Goal: Task Accomplishment & Management: Manage account settings

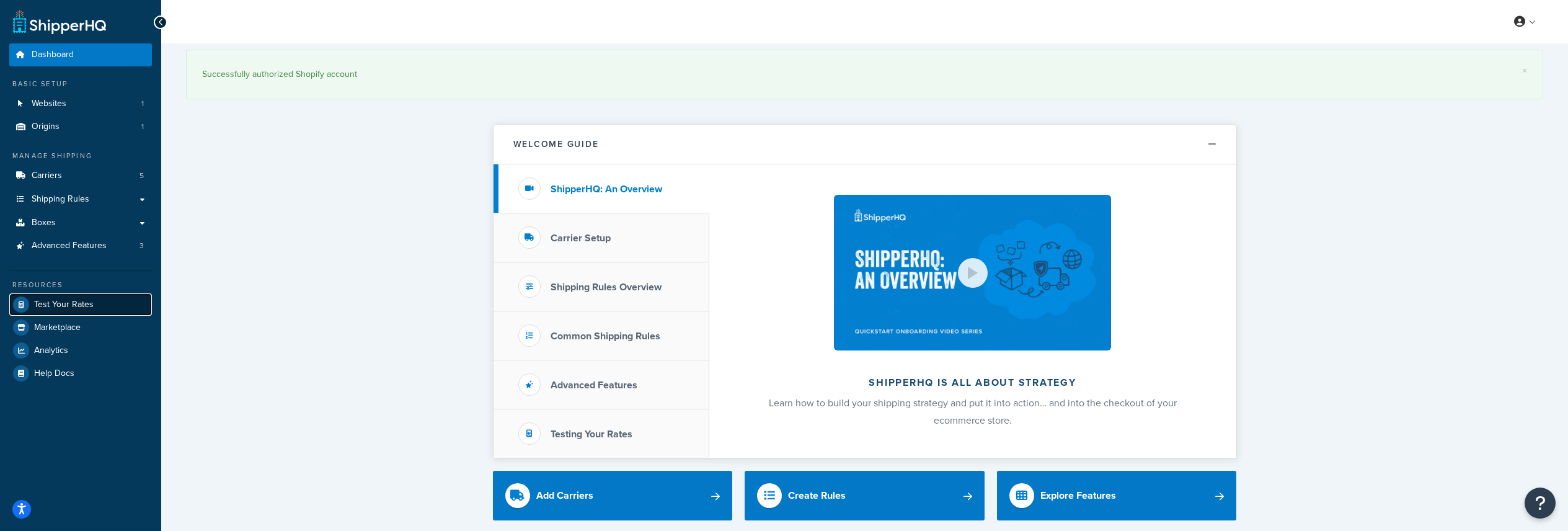
click at [104, 308] on link "Test Your Rates" at bounding box center [81, 304] width 143 height 22
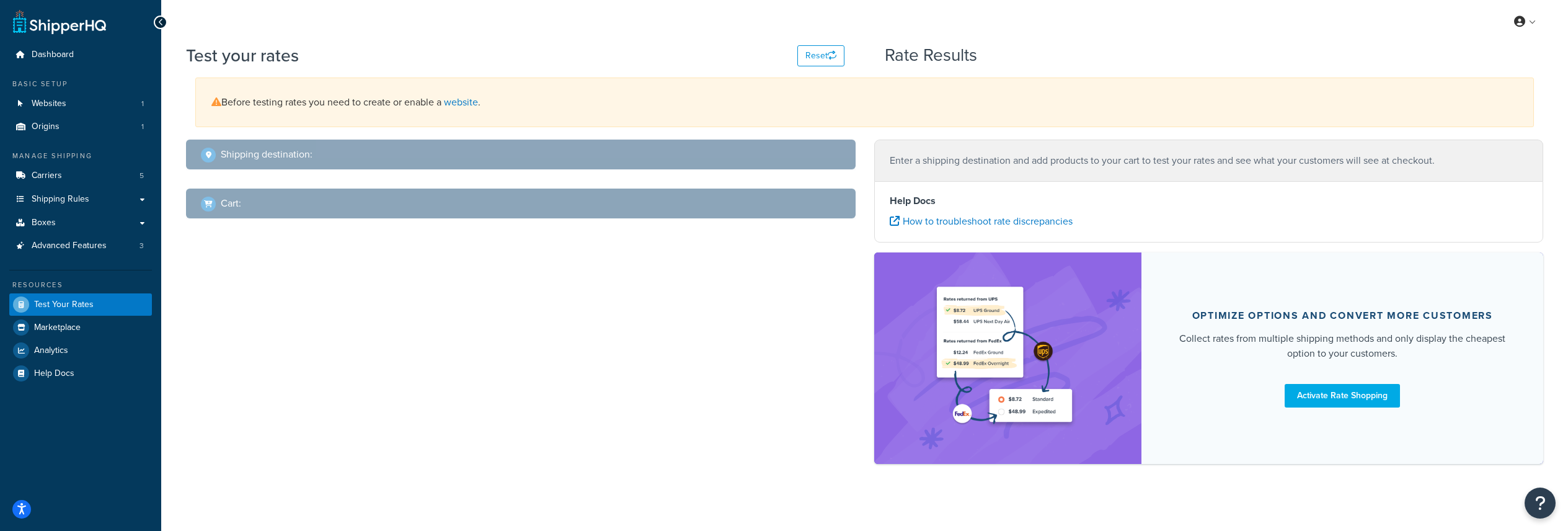
select select "[GEOGRAPHIC_DATA]"
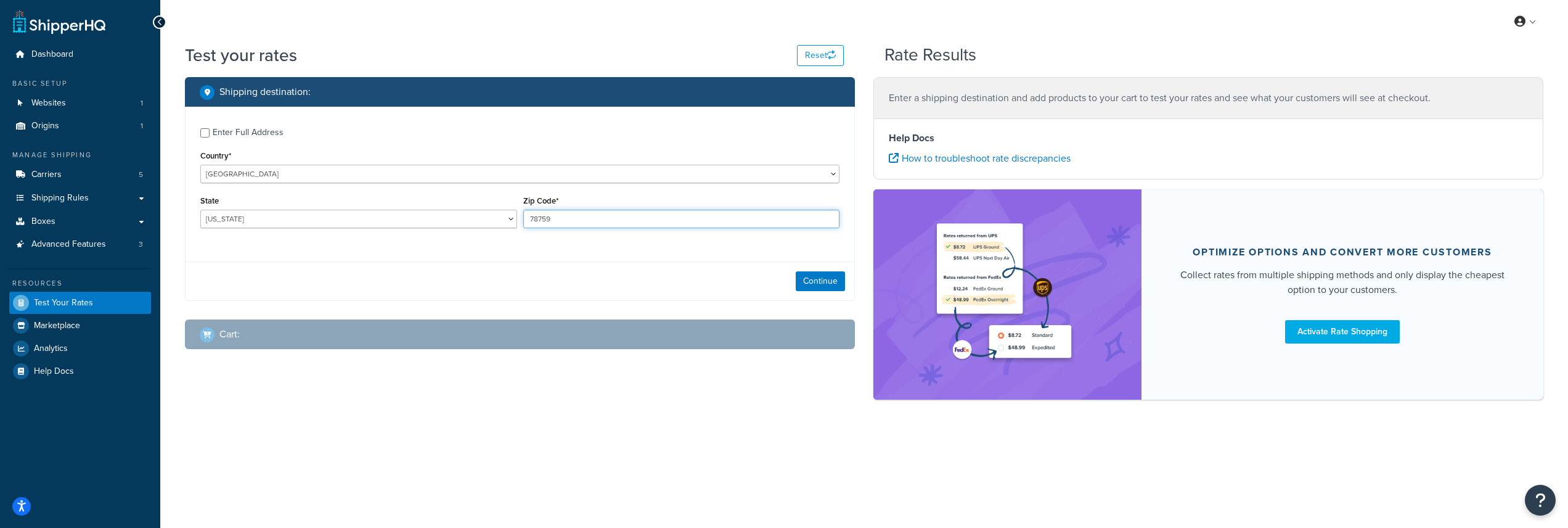
click at [619, 210] on input "78759" at bounding box center [681, 219] width 316 height 19
click at [607, 218] on input "78759" at bounding box center [681, 219] width 316 height 19
click at [607, 217] on input "78759" at bounding box center [681, 219] width 316 height 19
drag, startPoint x: 686, startPoint y: 487, endPoint x: 660, endPoint y: 485, distance: 26.1
click at [689, 488] on div "My Profile Billing Global Settings Contact Us Logout Test your rates Reset Rate…" at bounding box center [864, 264] width 1407 height 528
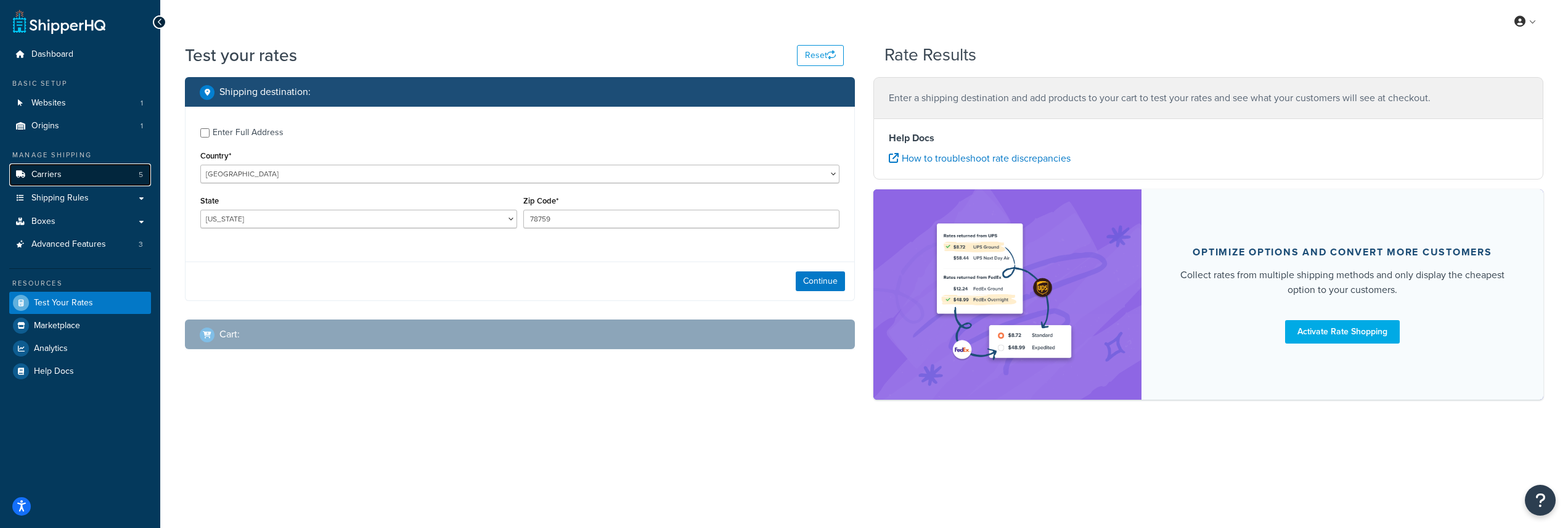
click at [124, 169] on link "Carriers 5" at bounding box center [80, 175] width 142 height 23
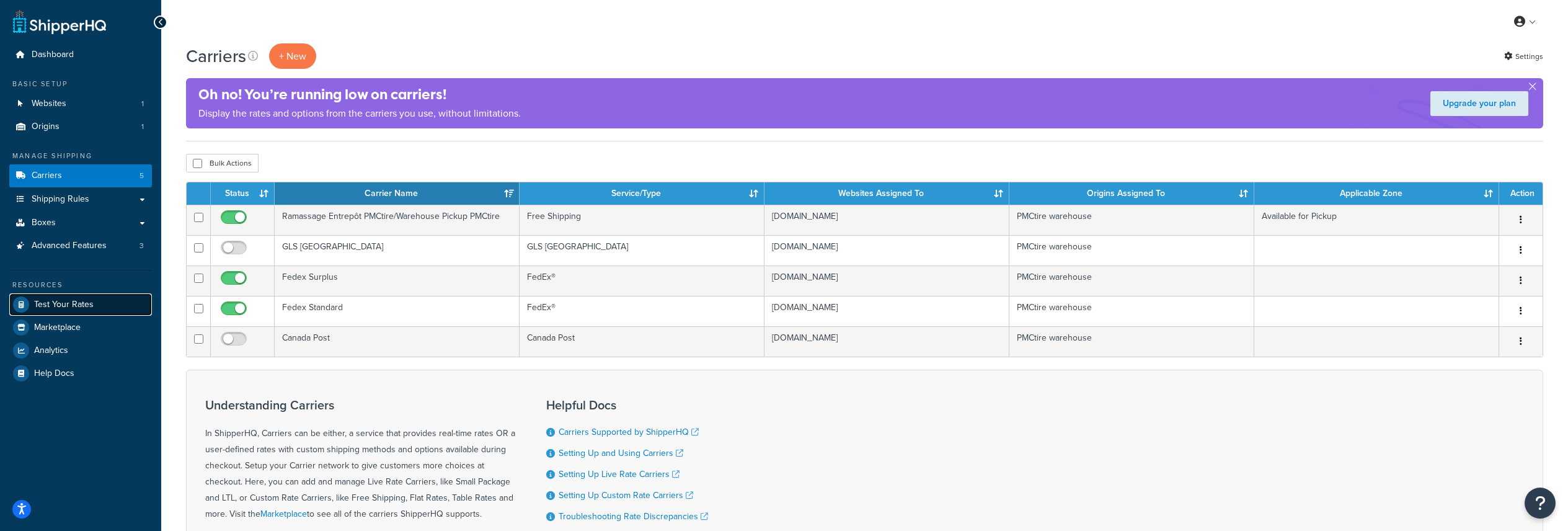
click at [86, 301] on span "Test Your Rates" at bounding box center [64, 304] width 60 height 10
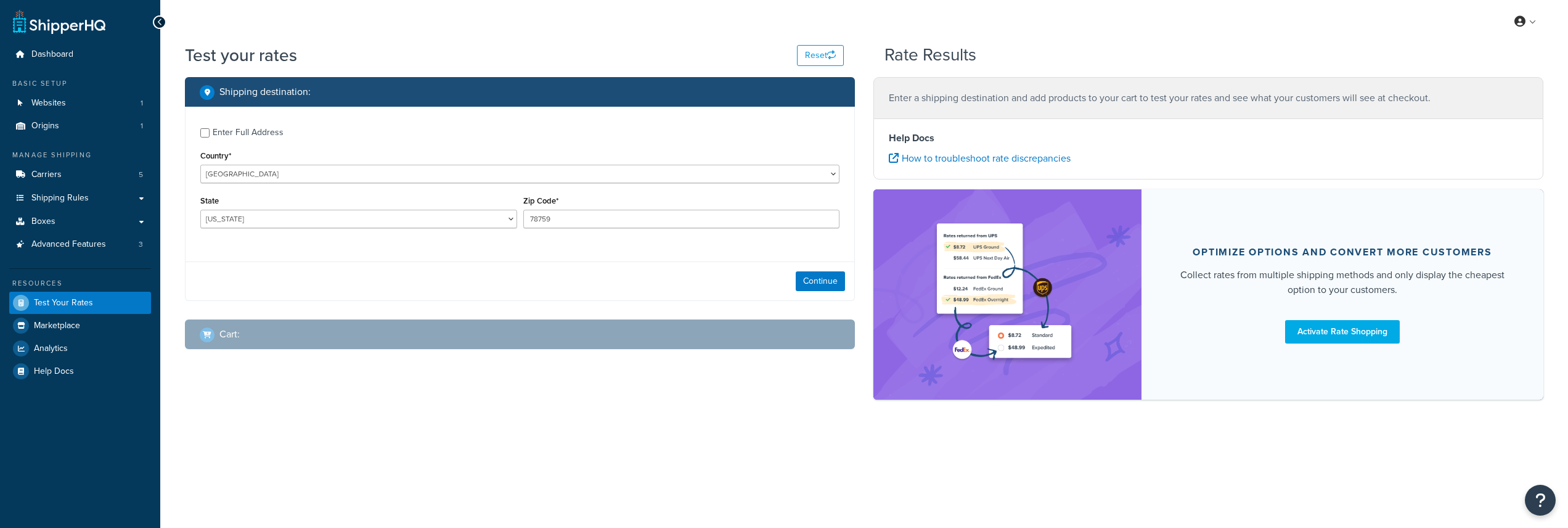
select select "[GEOGRAPHIC_DATA]"
click at [631, 221] on input "78759" at bounding box center [681, 219] width 316 height 19
paste input "L4T 0A1"
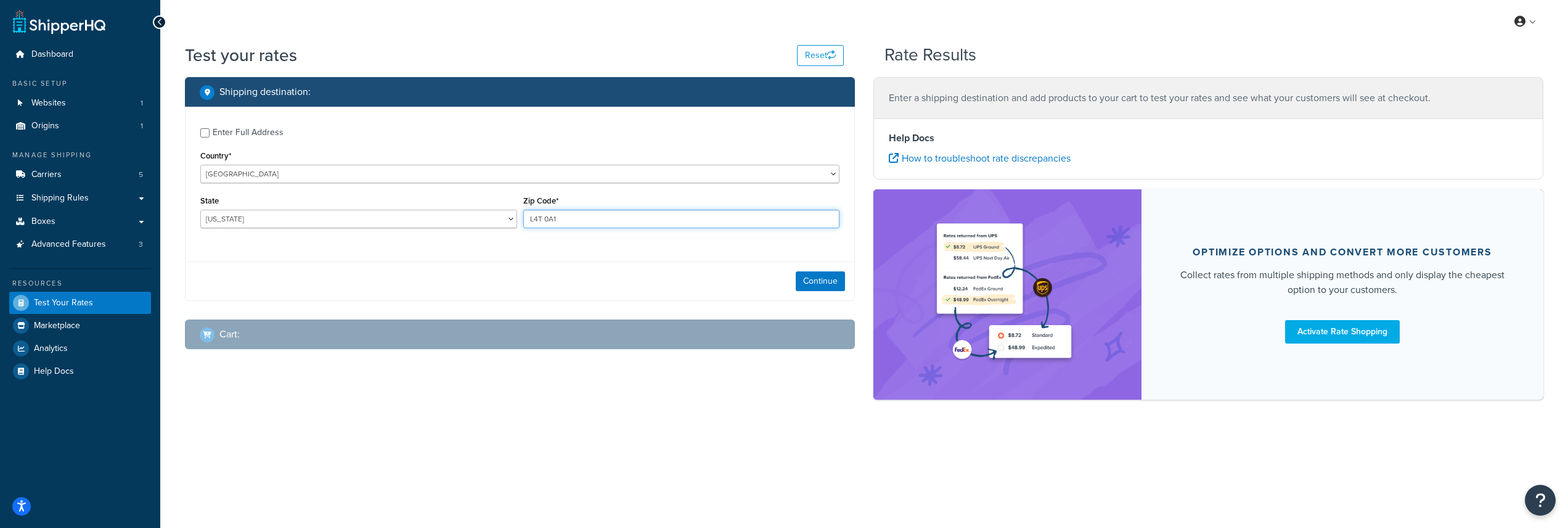
click at [540, 220] on input "L4T 0A1" at bounding box center [681, 219] width 316 height 19
type input "L4T0A1"
click at [544, 180] on select "United States United Kingdom Afghanistan Åland Islands Albania Algeria American…" at bounding box center [520, 174] width 639 height 19
select select "AL"
click at [200, 164] on select "United States United Kingdom Afghanistan Åland Islands Albania Algeria American…" at bounding box center [520, 174] width 639 height 19
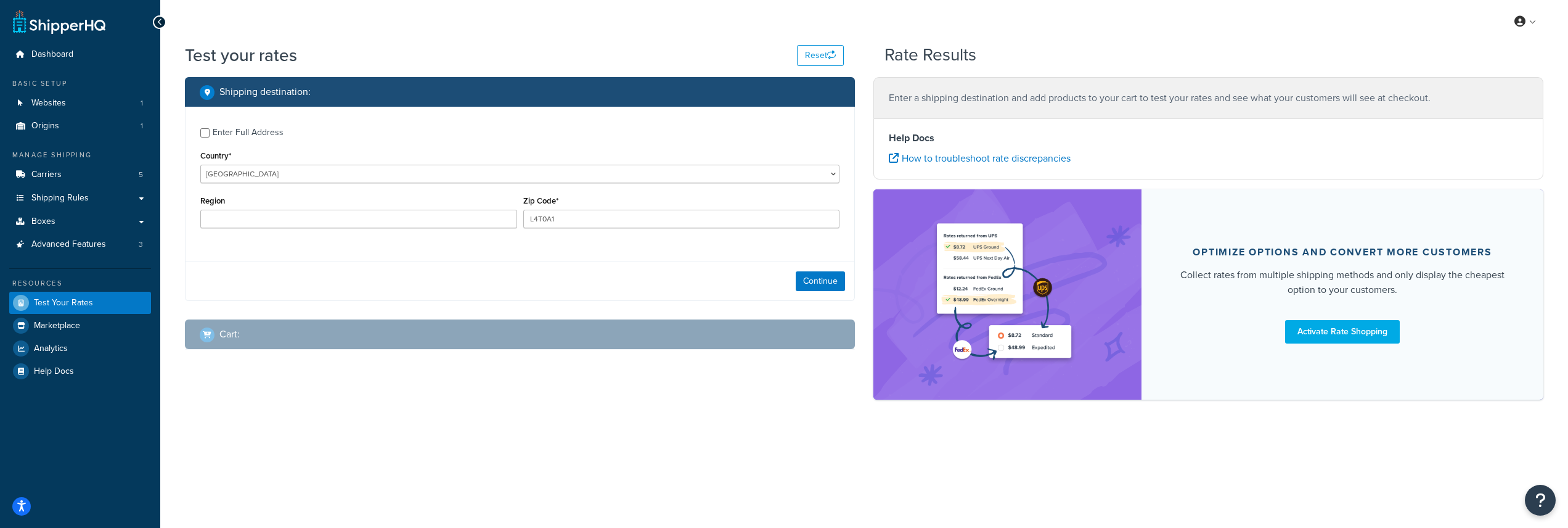
type input "TX"
click at [476, 180] on select "United States United Kingdom Afghanistan Åland Islands Albania Algeria American…" at bounding box center [520, 174] width 639 height 19
select select "CA"
click at [200, 164] on select "United States United Kingdom Afghanistan Åland Islands Albania Algeria American…" at bounding box center [520, 174] width 639 height 19
click at [345, 215] on select "Alberta British Columbia Manitoba New Brunswick Newfoundland and Labrador North…" at bounding box center [358, 219] width 316 height 19
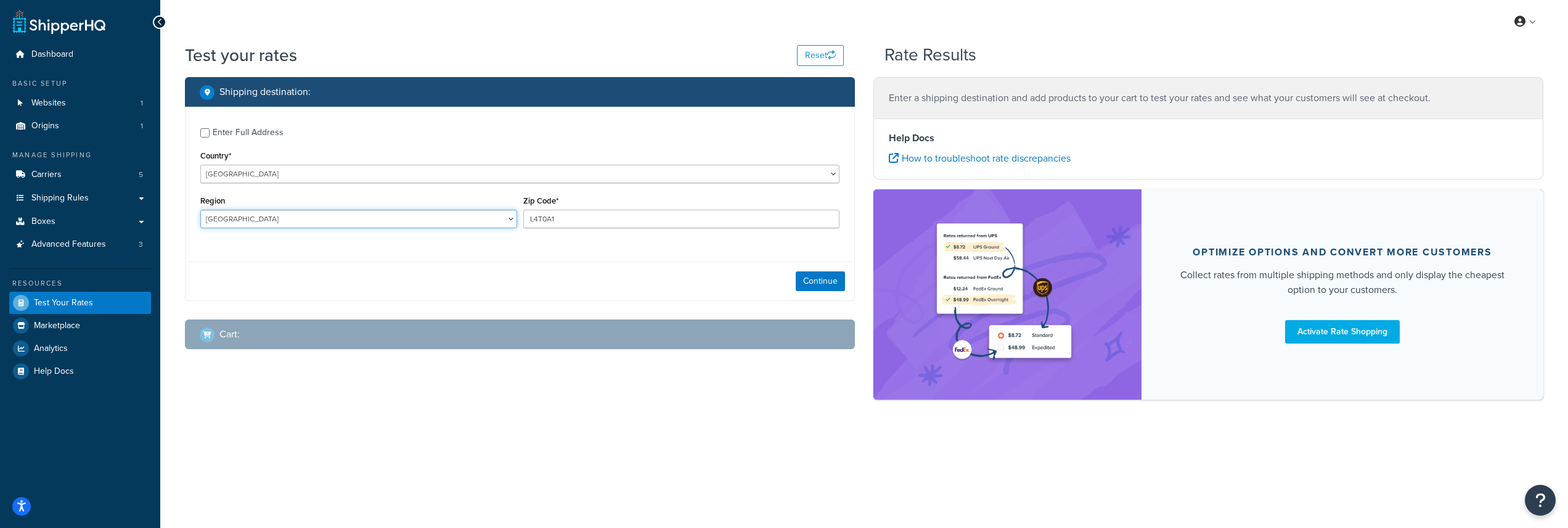
select select "ON"
click at [200, 210] on select "Alberta British Columbia Manitoba New Brunswick Newfoundland and Labrador North…" at bounding box center [358, 219] width 316 height 19
click at [819, 278] on button "Continue" at bounding box center [820, 281] width 49 height 20
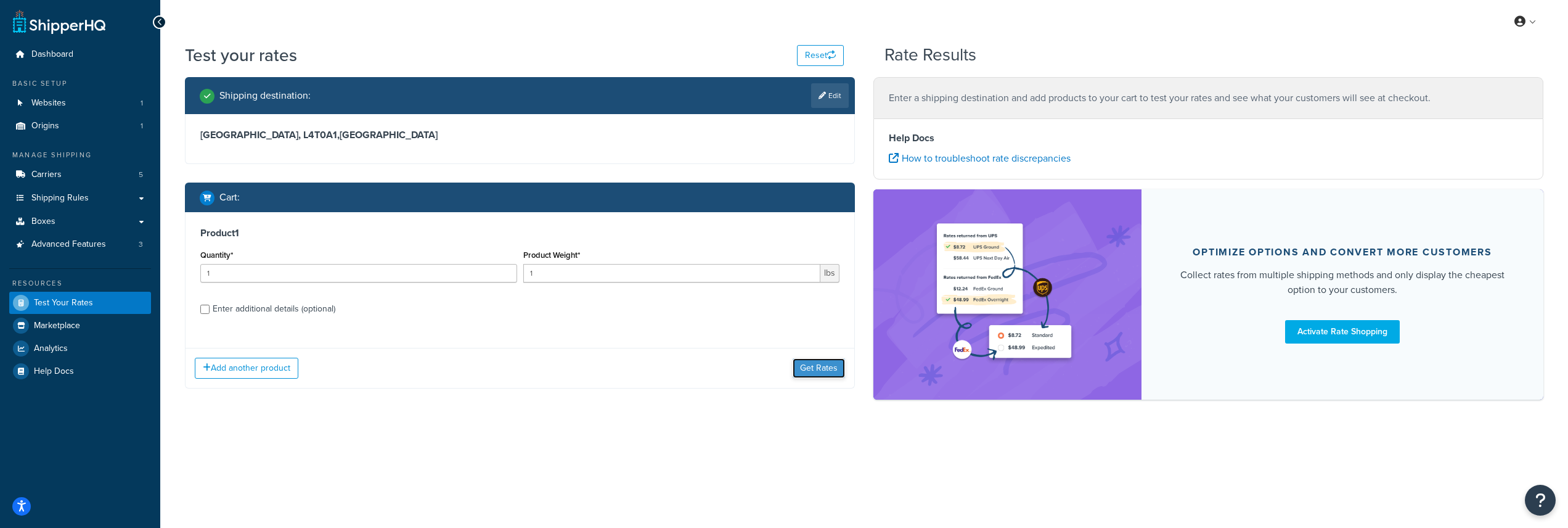
click at [813, 369] on button "Get Rates" at bounding box center [818, 367] width 52 height 20
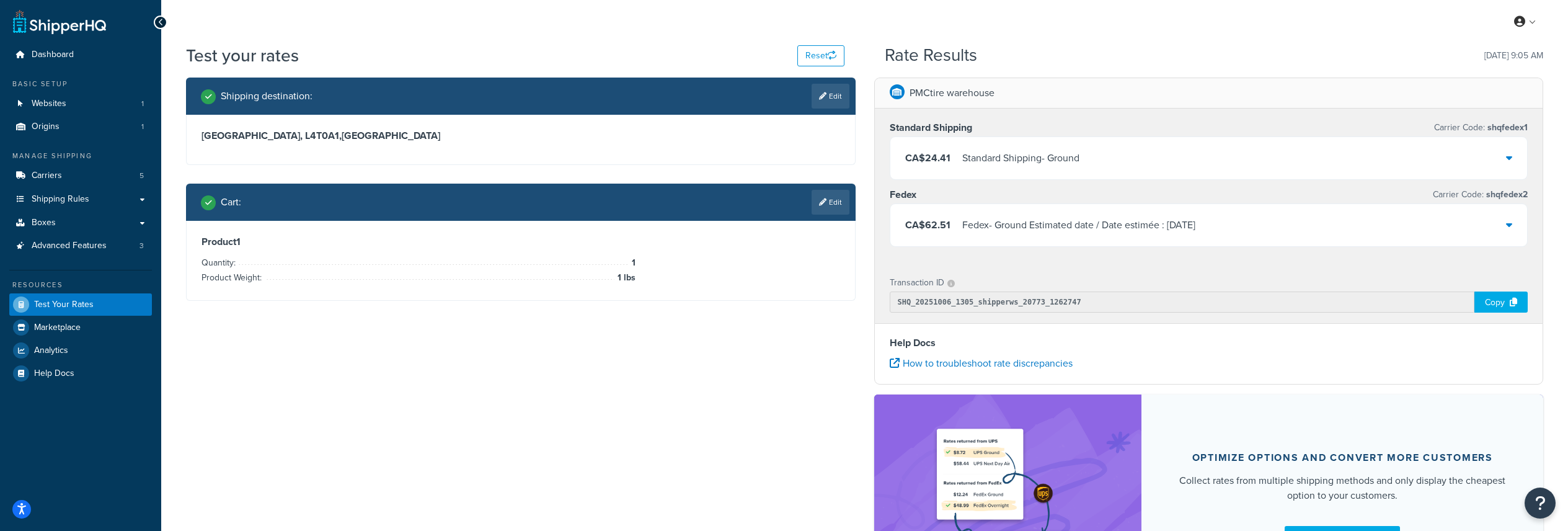
click at [1507, 226] on icon at bounding box center [1509, 224] width 7 height 9
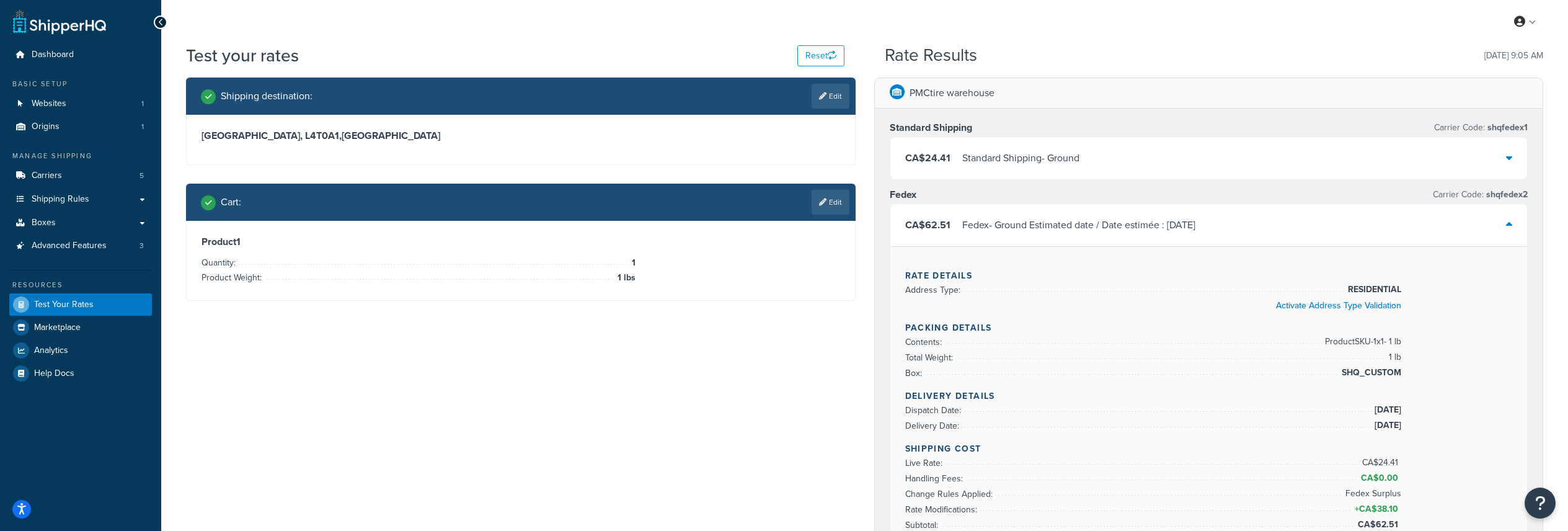
click at [600, 0] on div "My Profile Billing Global Settings Contact Us Logout" at bounding box center [865, 22] width 1407 height 44
click at [449, 15] on div "My Profile Billing Global Settings Contact Us Logout" at bounding box center [865, 22] width 1407 height 44
click at [780, 356] on div "Shipping destination : Edit Ontario, L4T0A1 , Canada Cart : Edit Product 1 Quan…" at bounding box center [865, 523] width 1376 height 892
drag, startPoint x: 1427, startPoint y: 369, endPoint x: 890, endPoint y: 334, distance: 538.1
click at [890, 334] on div "Rate Details Address Type: RESIDENTIAL Activate Address Type Validation Packing…" at bounding box center [1209, 422] width 638 height 351
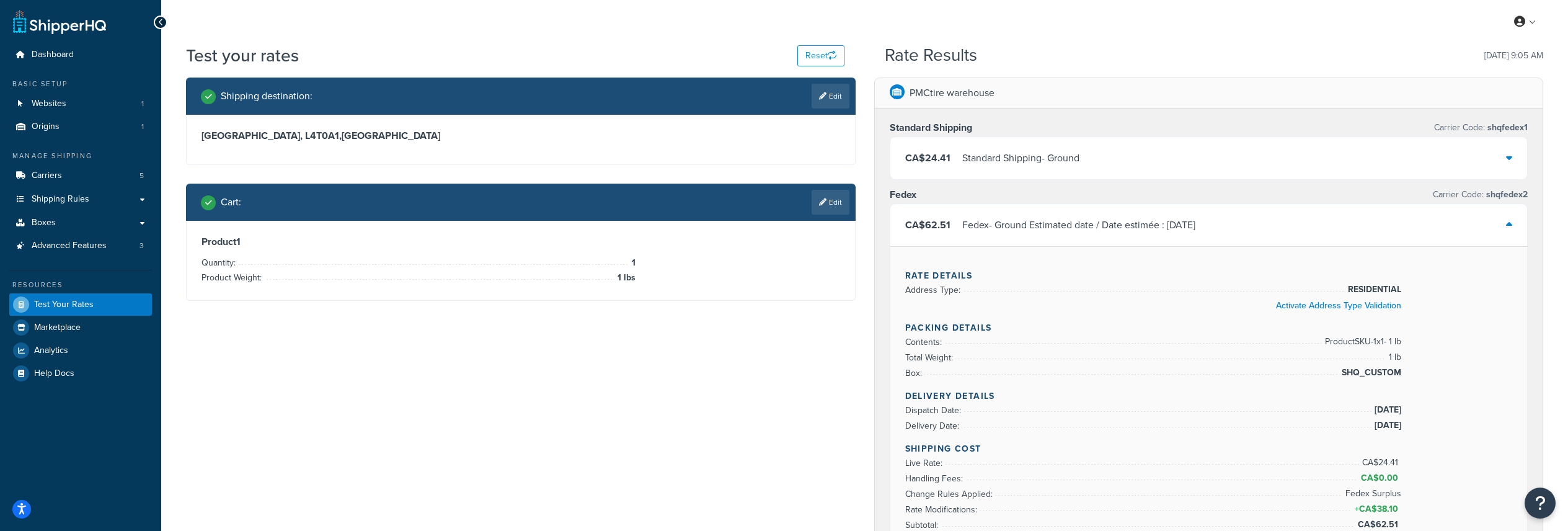
click at [901, 327] on div "Rate Details Address Type: RESIDENTIAL Activate Address Type Validation Packing…" at bounding box center [1209, 422] width 638 height 351
click at [752, 354] on div "Shipping destination : Edit Ontario, L4T0A1 , Canada Cart : Edit Product 1 Quan…" at bounding box center [865, 523] width 1376 height 892
drag, startPoint x: 905, startPoint y: 395, endPoint x: 1394, endPoint y: 424, distance: 489.9
click at [1398, 423] on div "Rate Details Address Type: RESIDENTIAL Activate Address Type Validation Packing…" at bounding box center [1209, 422] width 638 height 351
click at [286, 307] on div "Shipping destination : Edit Ontario, L4T0A1 , Canada Cart : Edit Product 1 Quan…" at bounding box center [521, 199] width 688 height 241
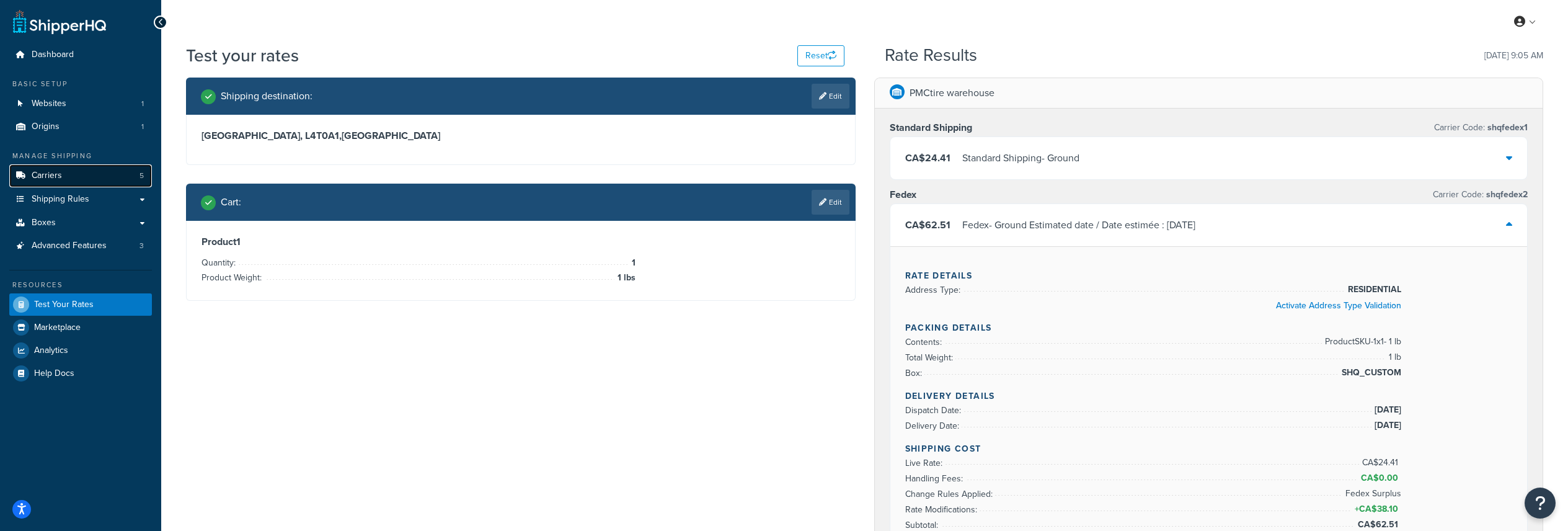
click at [66, 178] on link "Carriers 5" at bounding box center [81, 176] width 143 height 23
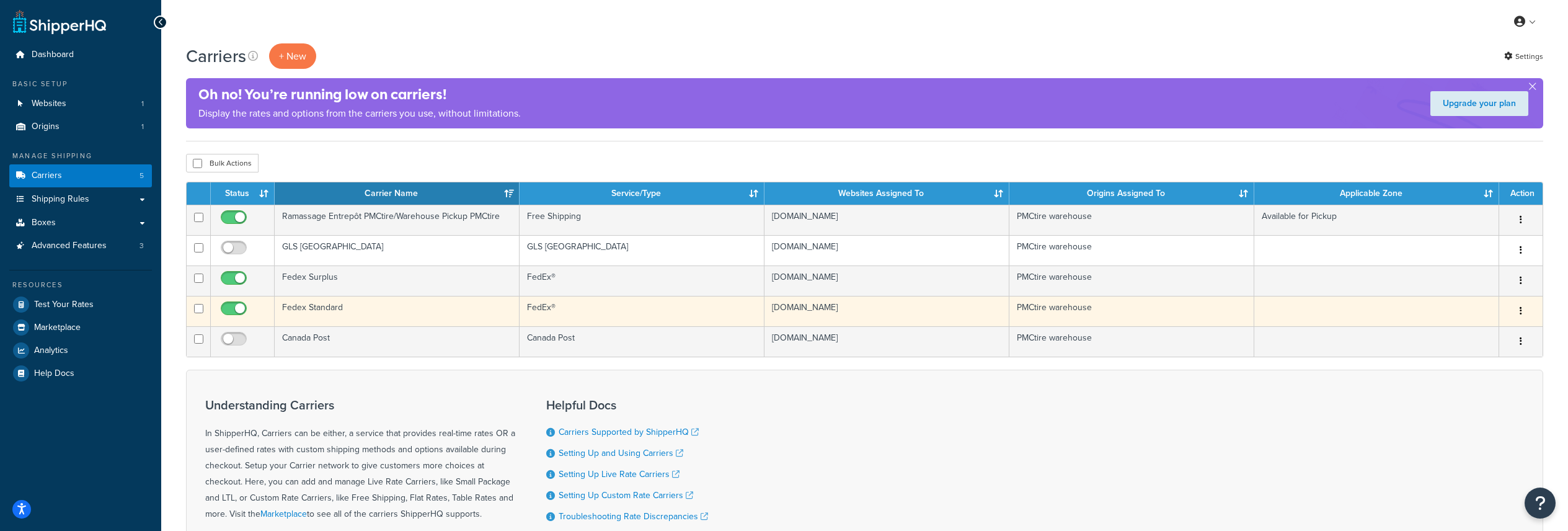
click at [327, 312] on td "Fedex Standard" at bounding box center [397, 311] width 245 height 30
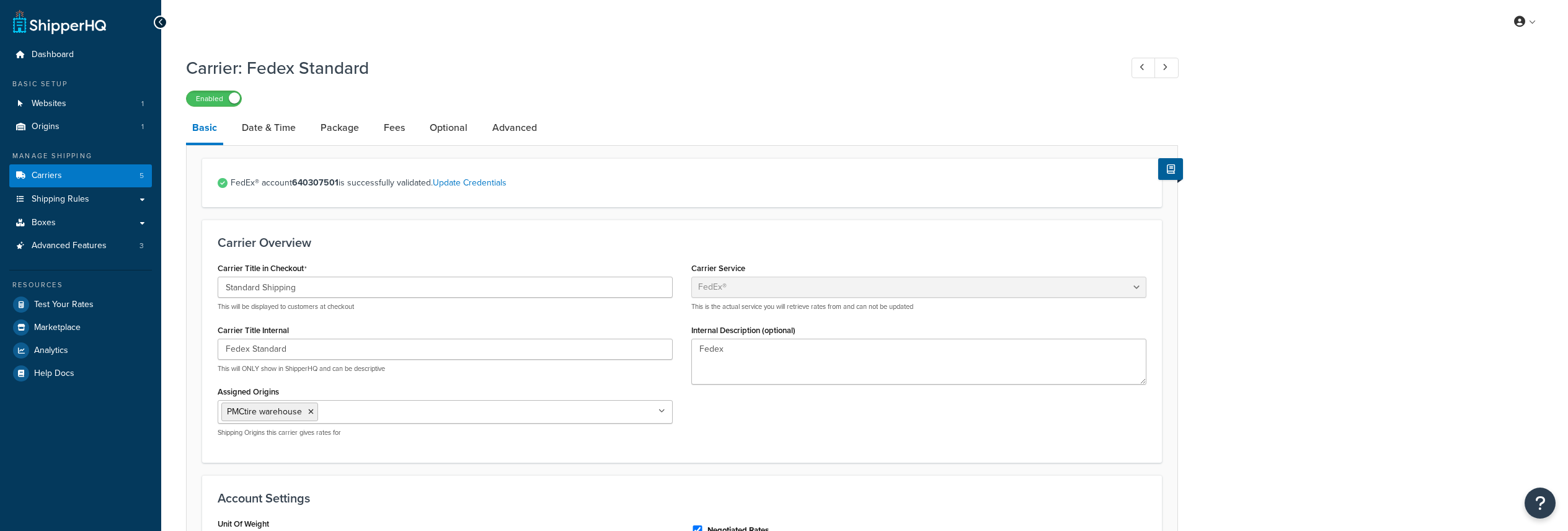
select select "fedEx"
select select "REGULAR_PICKUP"
select select "YOUR_PACKAGING"
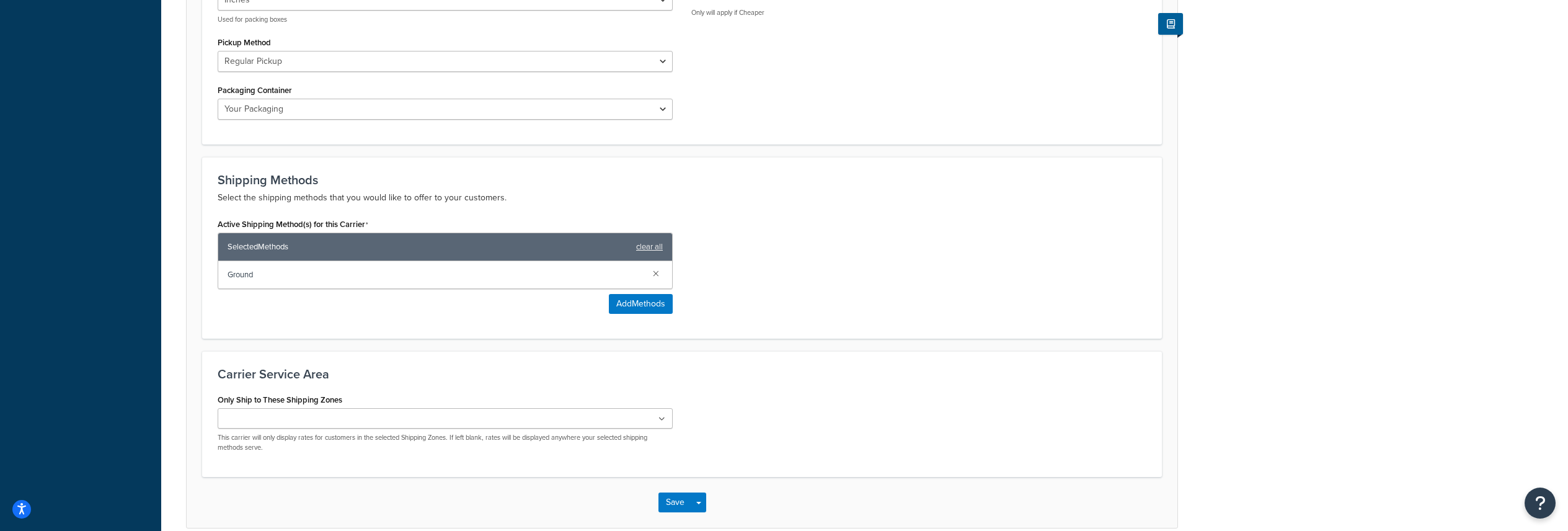
scroll to position [663, 0]
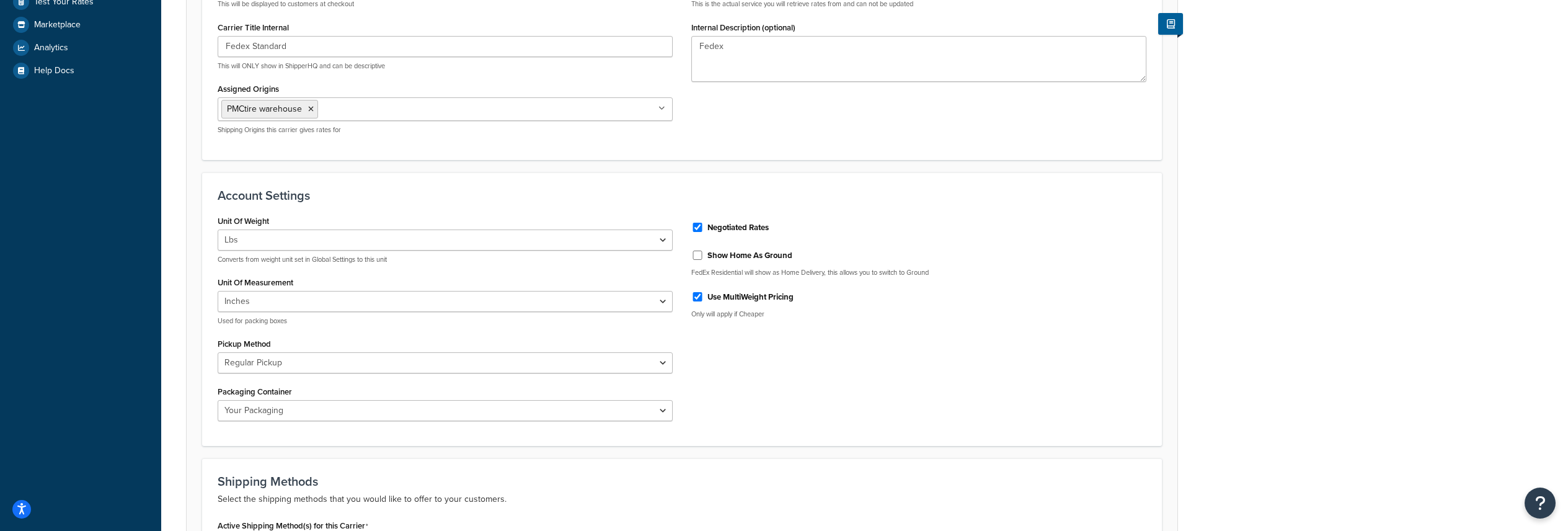
scroll to position [0, 0]
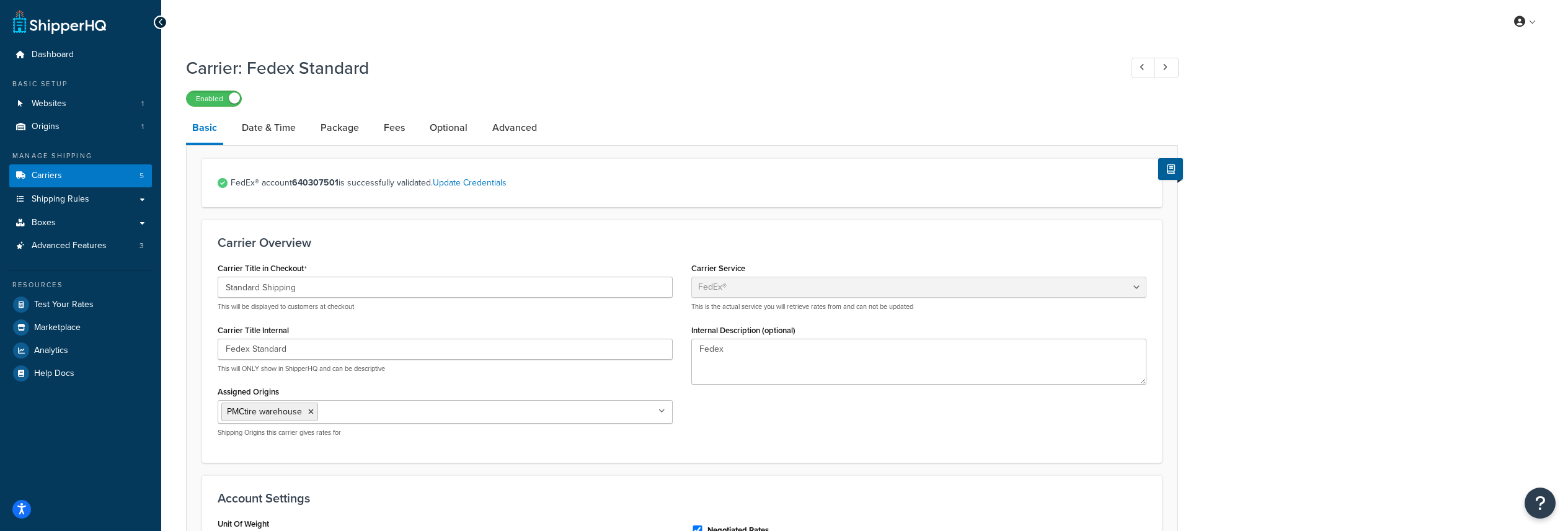
click at [733, 411] on div "Carrier Title in Checkout Standard Shipping This will be displayed to customers…" at bounding box center [681, 352] width 947 height 187
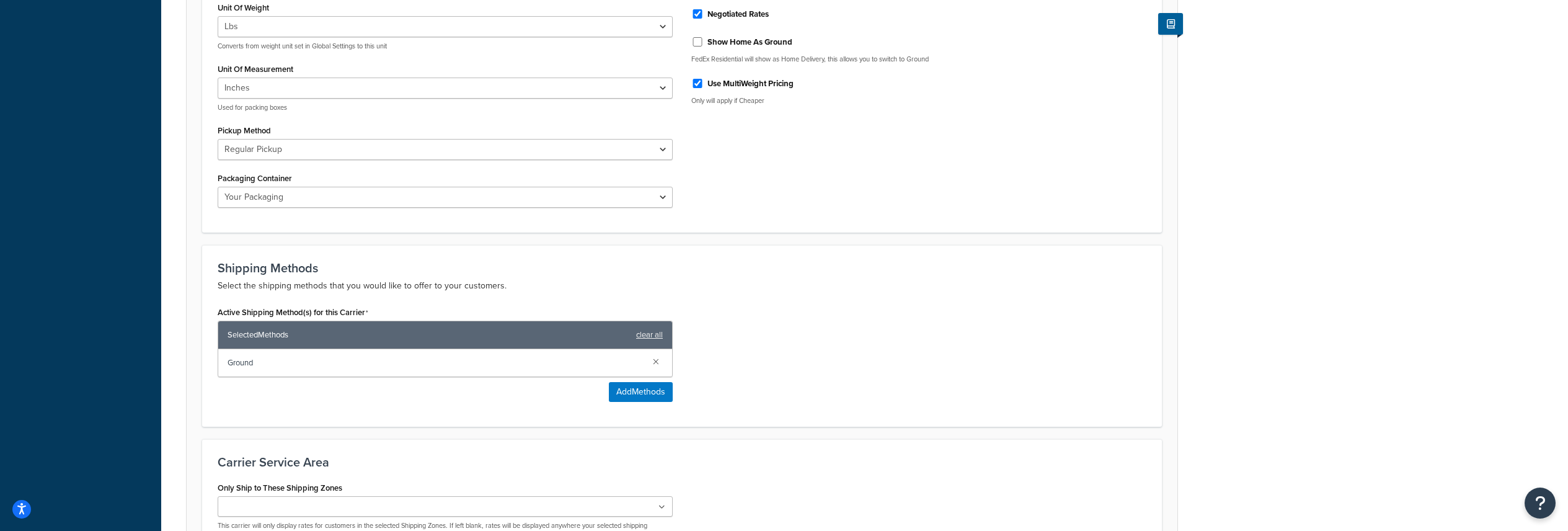
scroll to position [51, 0]
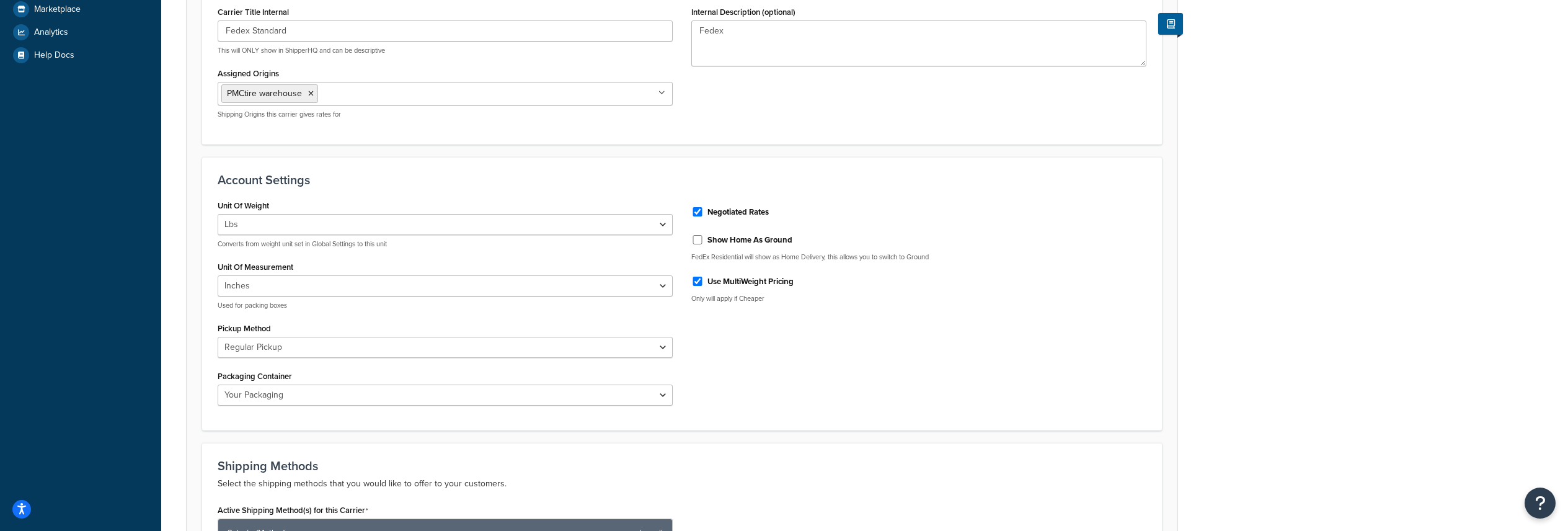
scroll to position [540, 0]
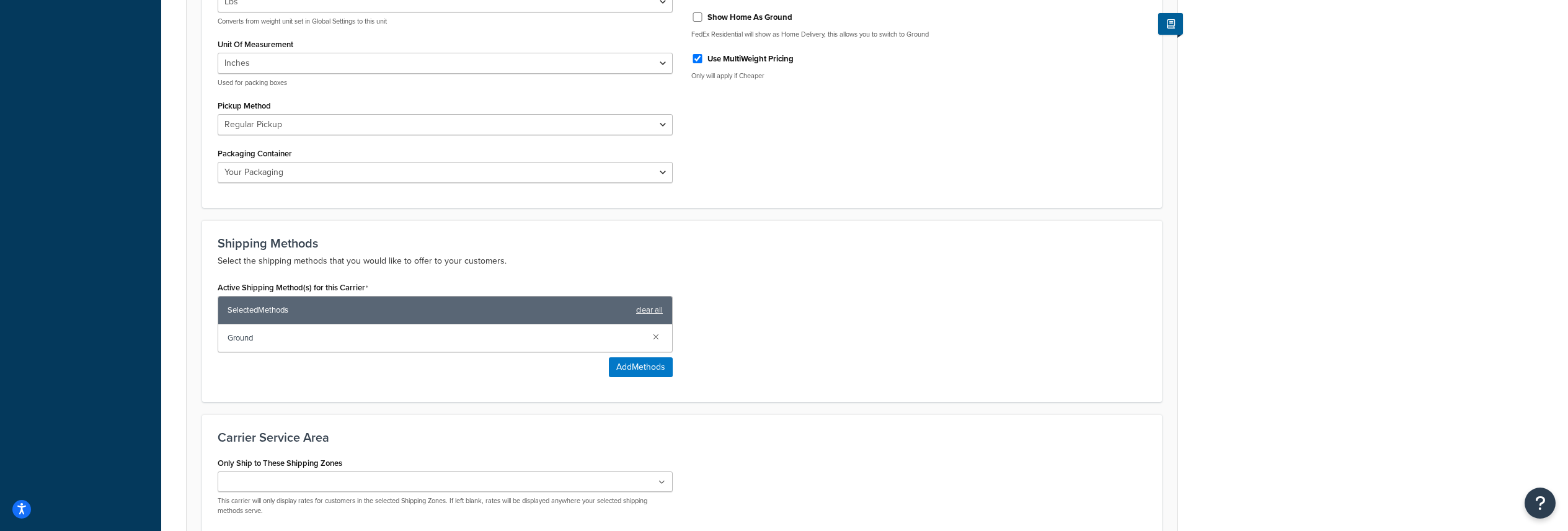
click at [880, 212] on form "FedEx® account 640307501 is successfully validated. Update Credentials Carrier …" at bounding box center [681, 104] width 991 height 973
click at [1306, 206] on div "Carrier: Fedex Standard Enabled Basic Date & Time Package Fees Optional Advance…" at bounding box center [865, 66] width 1407 height 1113
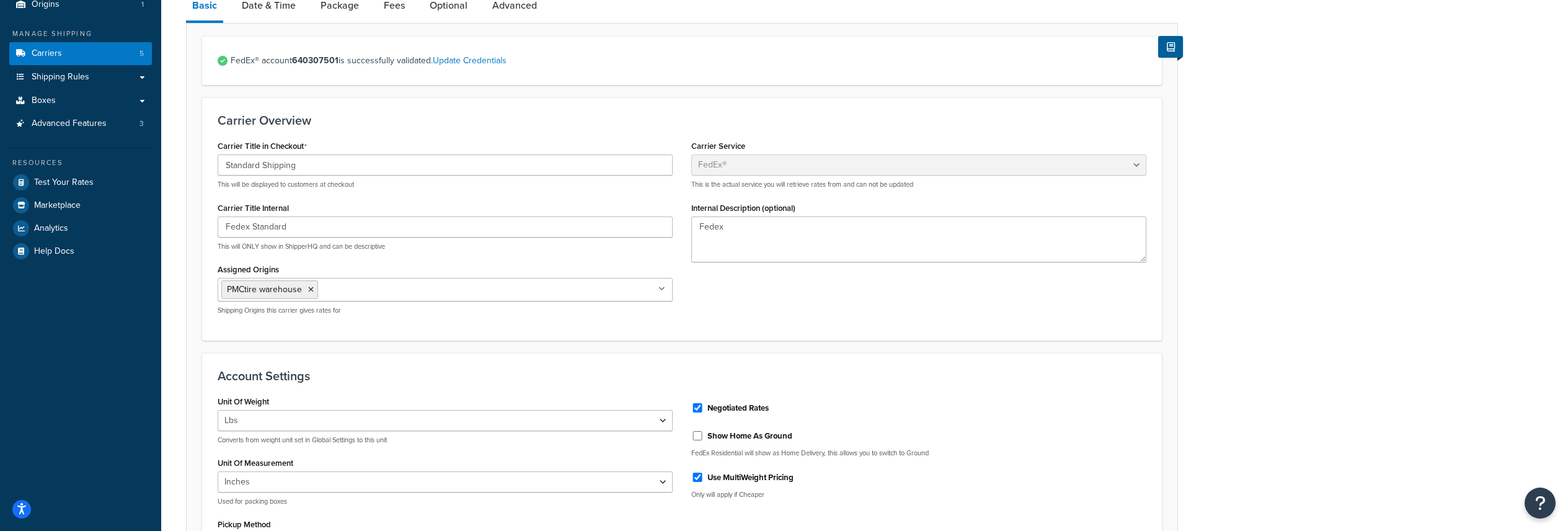
scroll to position [0, 0]
